Goal: Use online tool/utility: Utilize a website feature to perform a specific function

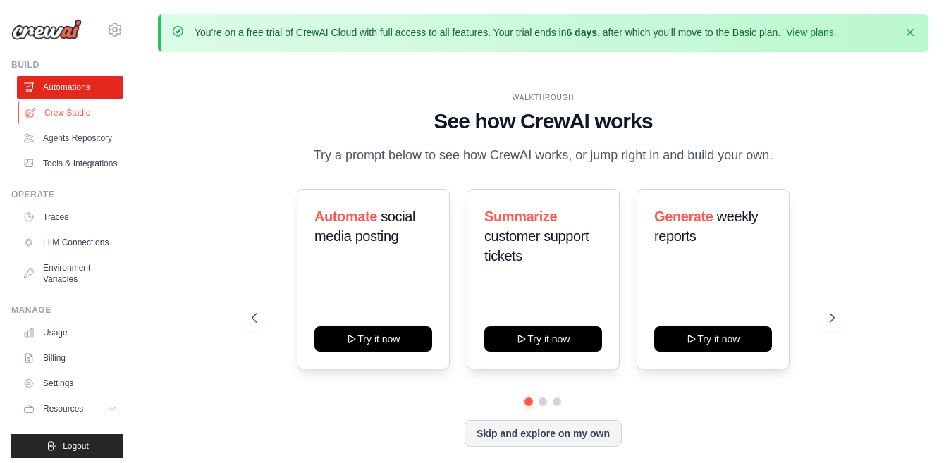
click at [80, 120] on link "Crew Studio" at bounding box center [71, 113] width 106 height 23
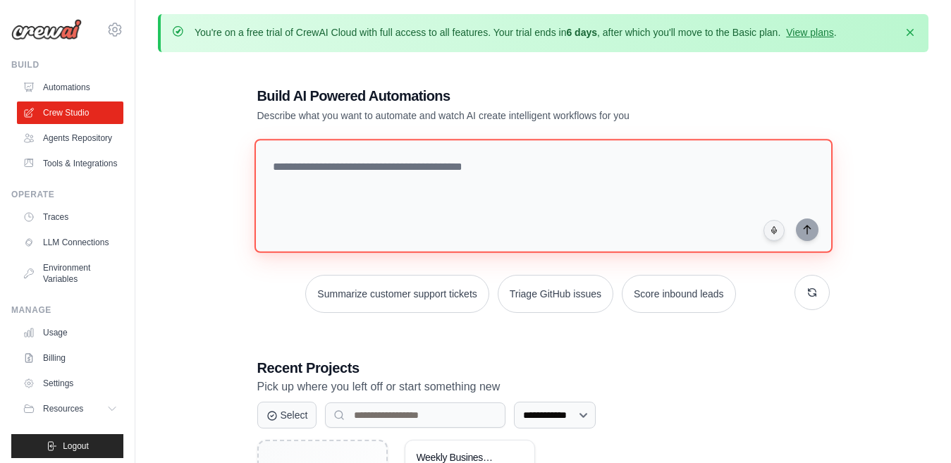
click at [357, 175] on textarea at bounding box center [543, 196] width 578 height 114
paste textarea "**********"
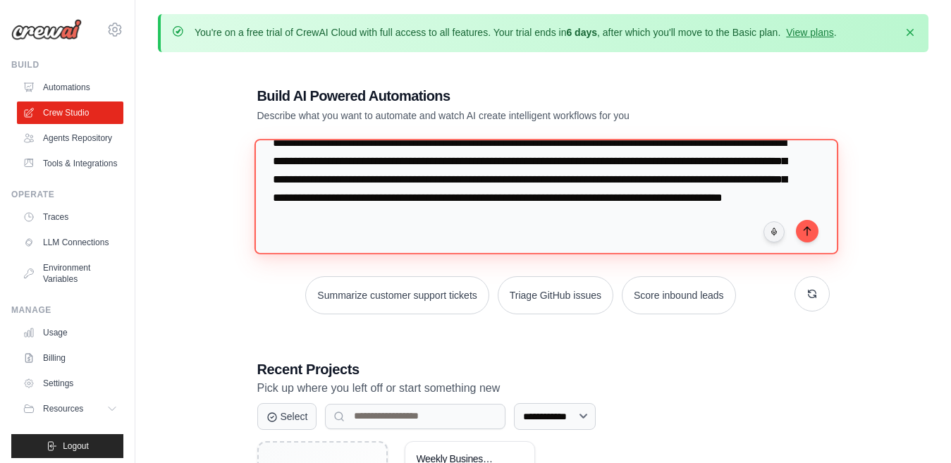
scroll to position [80, 0]
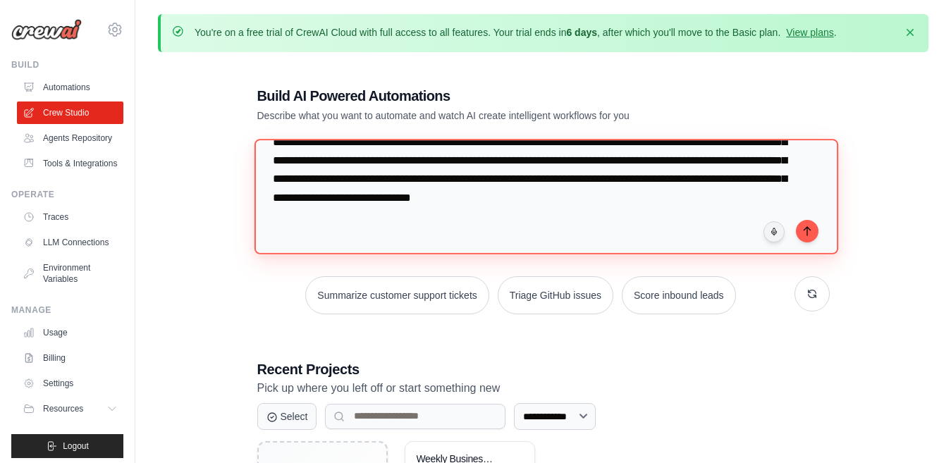
type textarea "**********"
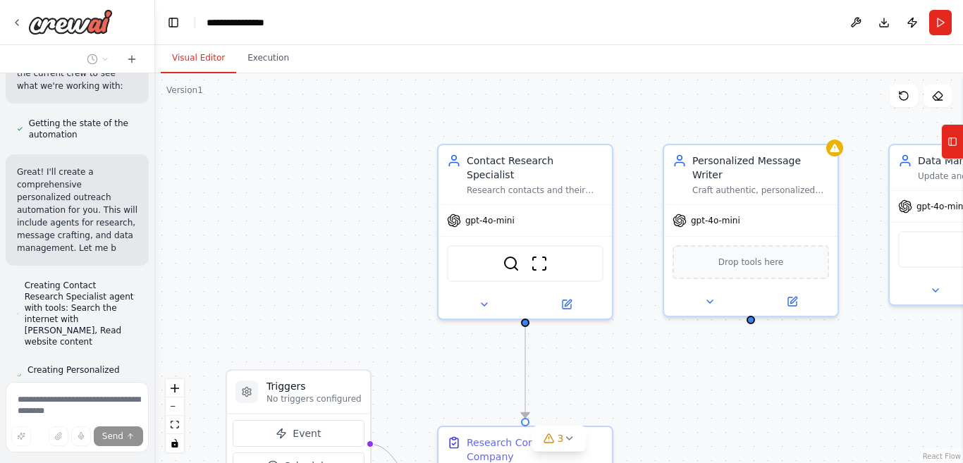
scroll to position [878, 0]
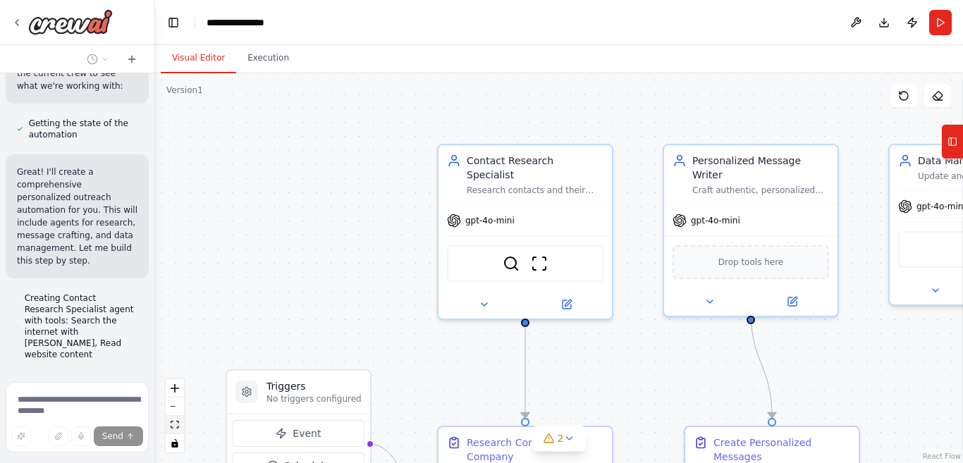
click at [179, 427] on button "fit view" at bounding box center [175, 425] width 18 height 18
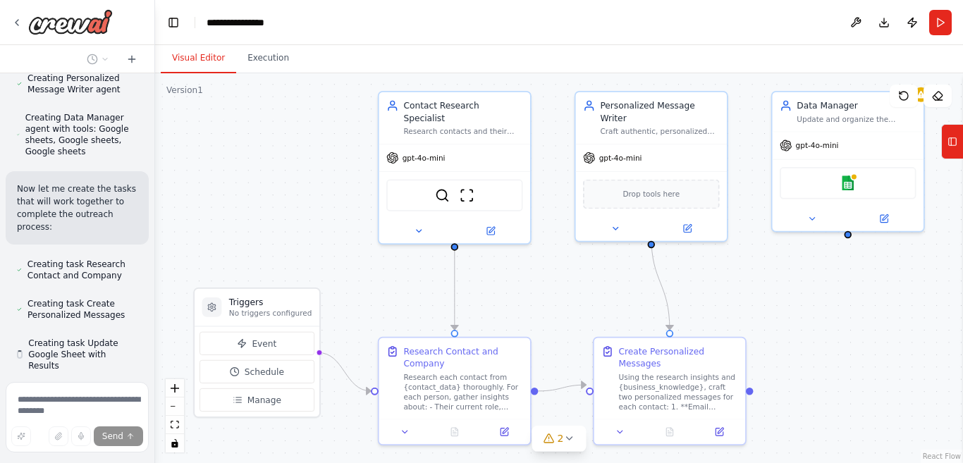
scroll to position [1197, 0]
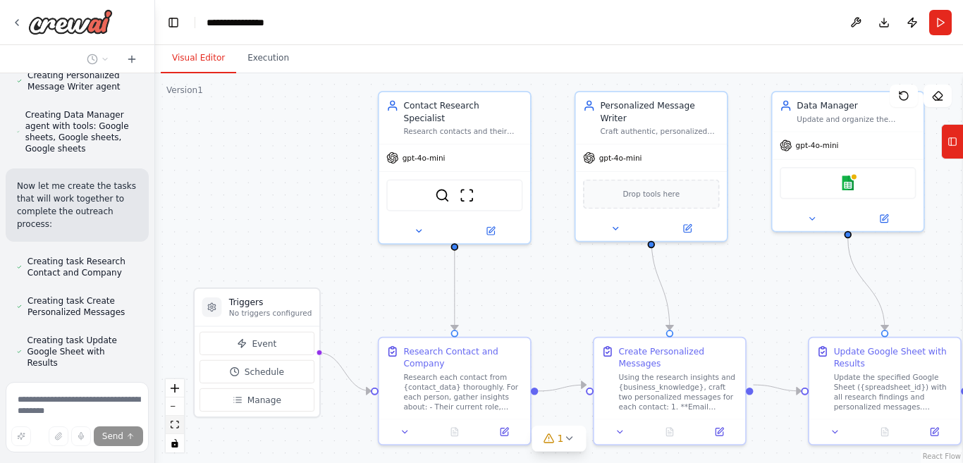
click at [169, 424] on button "fit view" at bounding box center [175, 425] width 18 height 18
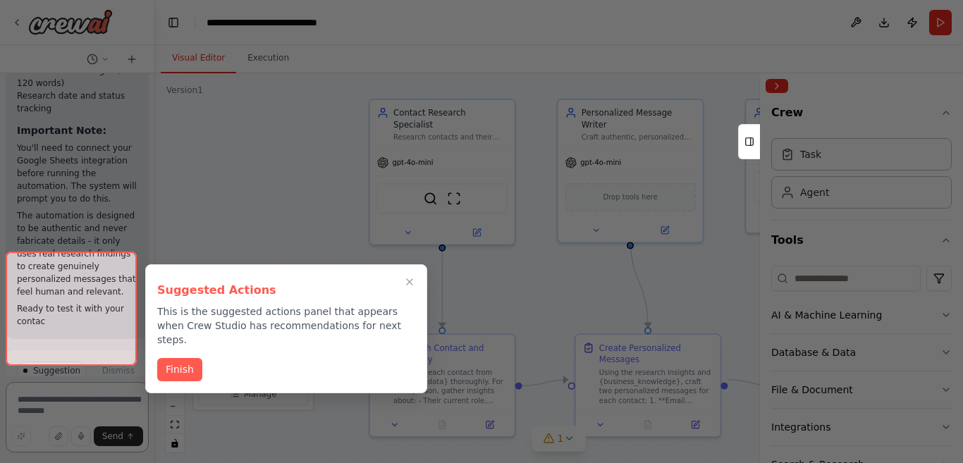
scroll to position [2563, 0]
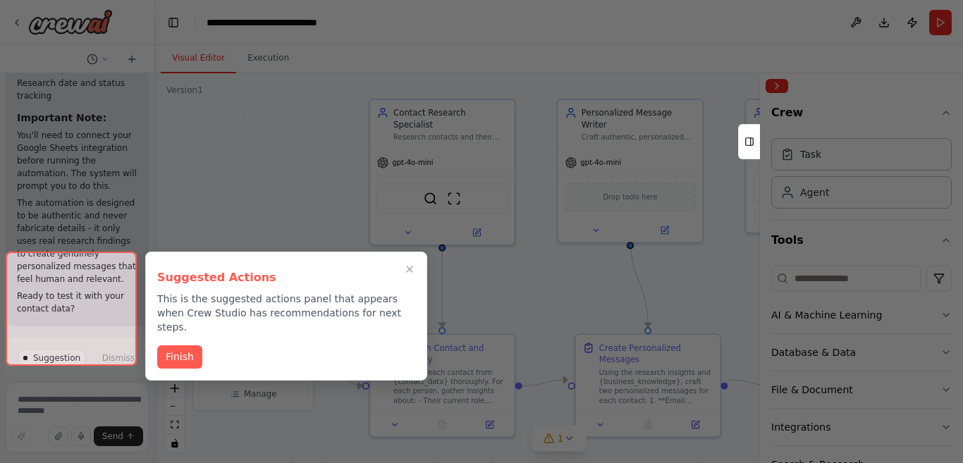
click at [408, 268] on icon "Close walkthrough" at bounding box center [410, 270] width 6 height 6
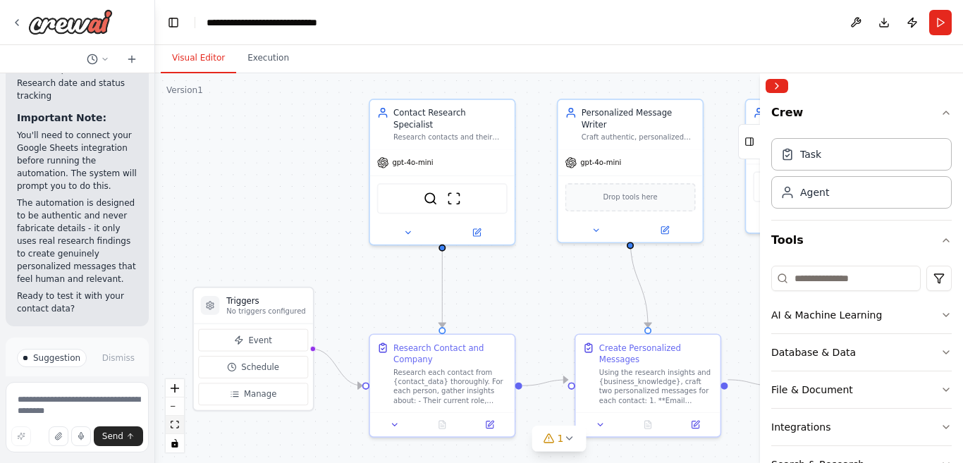
click at [171, 425] on icon "fit view" at bounding box center [175, 425] width 8 height 8
click at [179, 428] on button "fit view" at bounding box center [175, 425] width 18 height 18
click at [176, 427] on icon "fit view" at bounding box center [175, 425] width 8 height 8
click at [779, 85] on button "Collapse right sidebar" at bounding box center [777, 86] width 23 height 14
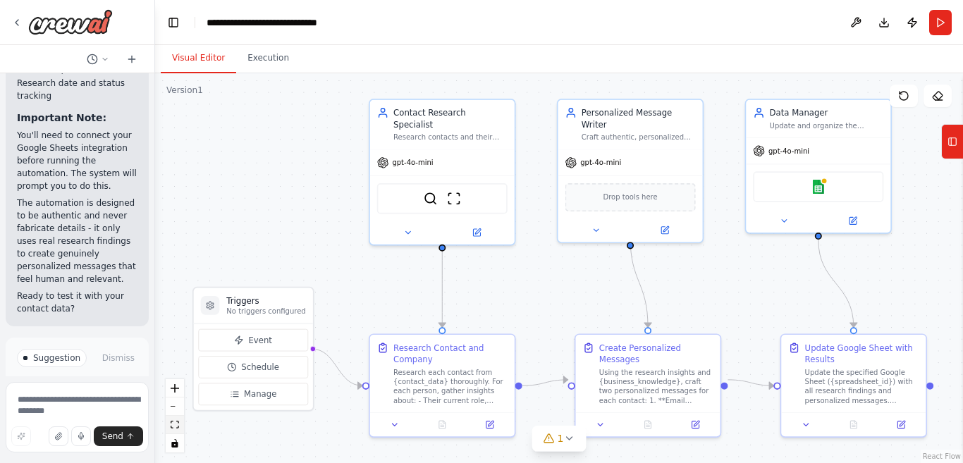
click at [176, 425] on icon "fit view" at bounding box center [175, 425] width 8 height 8
